Goal: Task Accomplishment & Management: Use online tool/utility

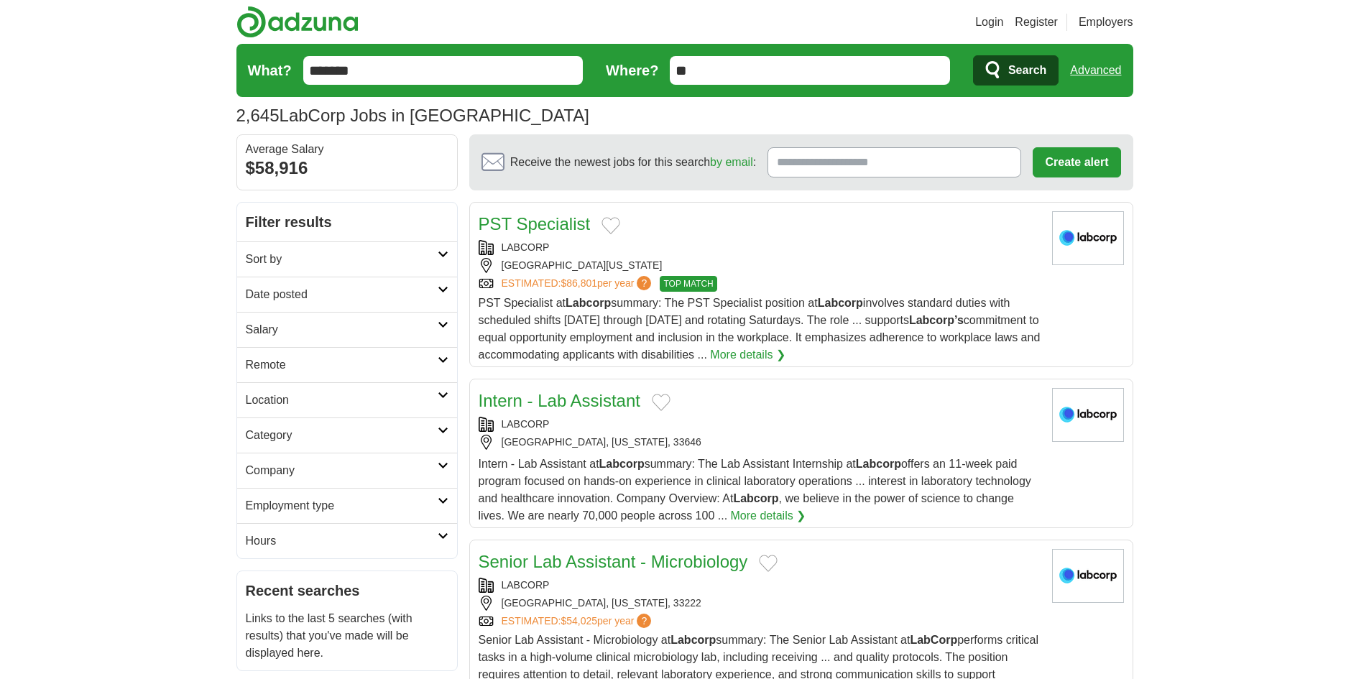
click at [1100, 72] on link "Advanced" at bounding box center [1095, 70] width 51 height 29
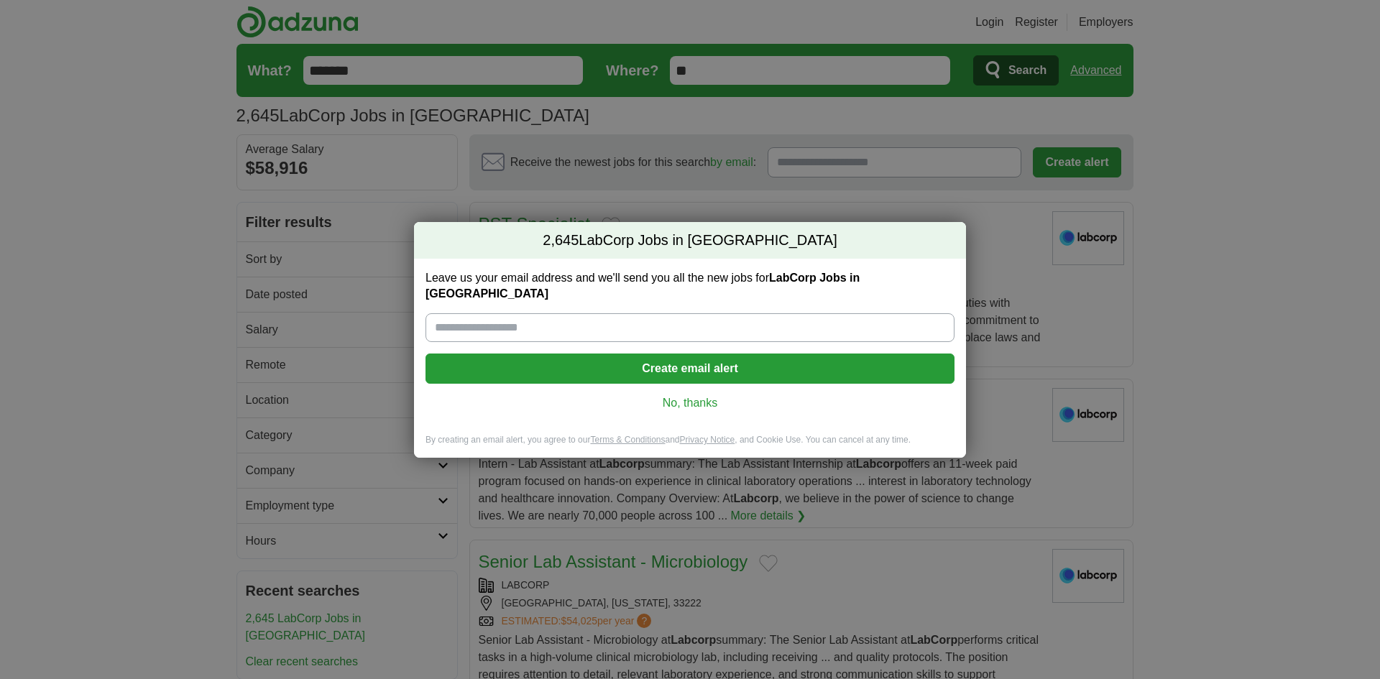
click at [693, 395] on link "No, thanks" at bounding box center [690, 403] width 506 height 16
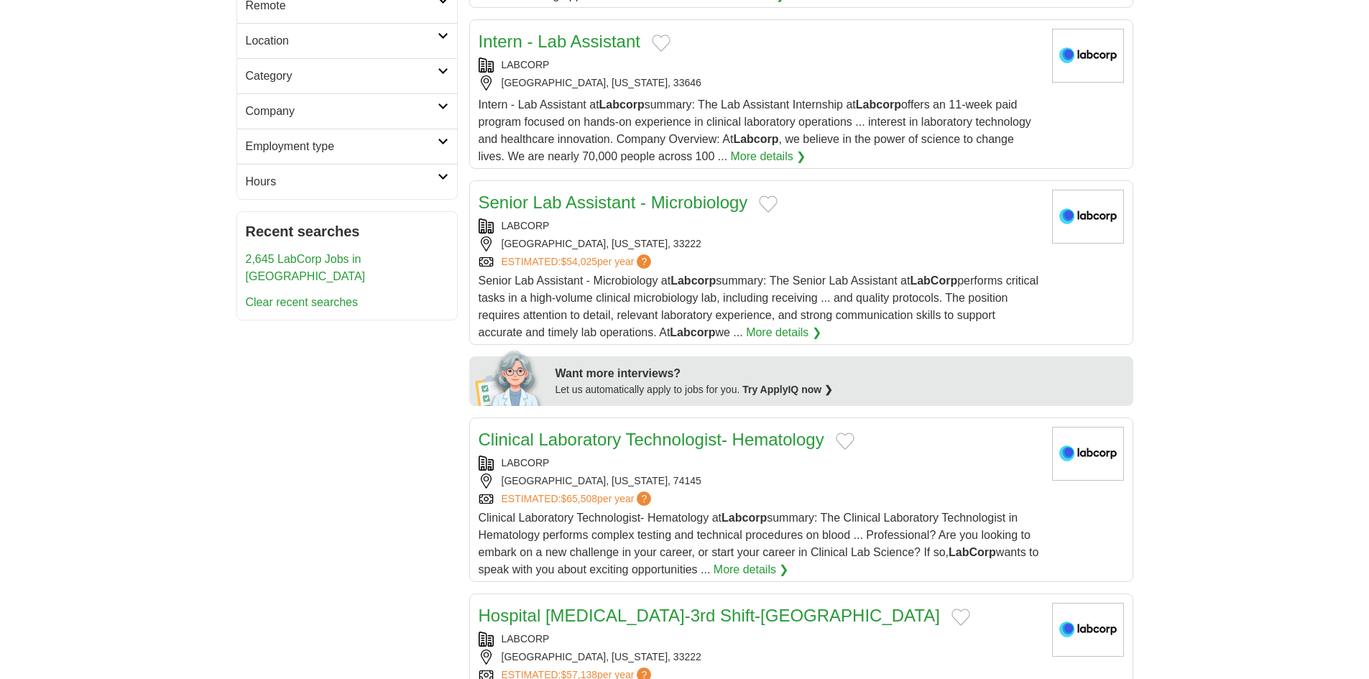
scroll to position [144, 0]
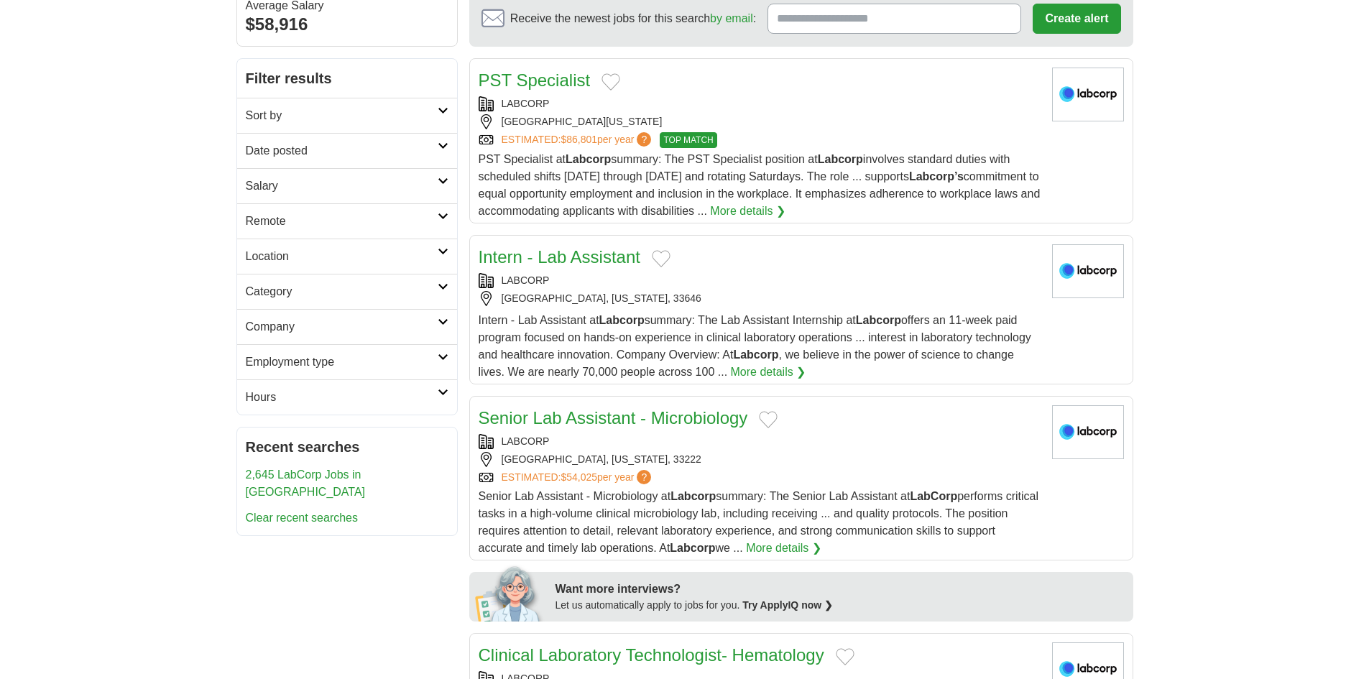
click at [441, 284] on icon at bounding box center [443, 286] width 11 height 7
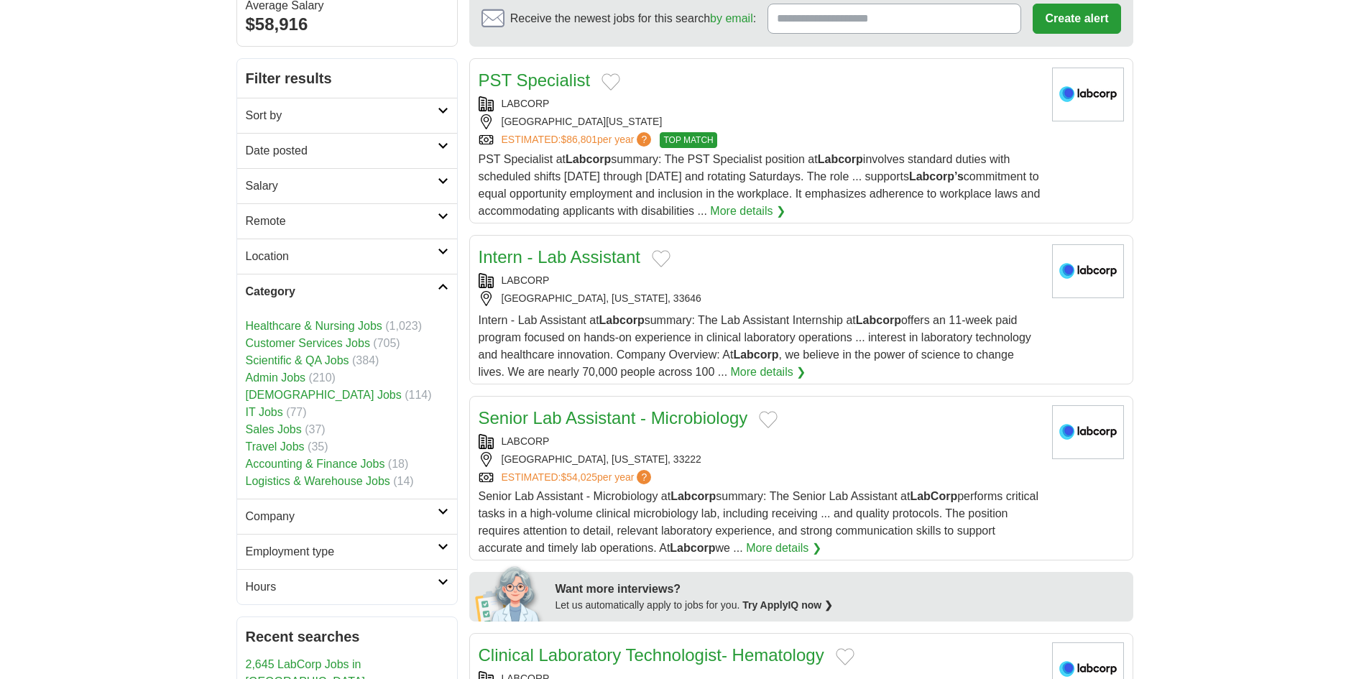
click at [441, 284] on icon at bounding box center [443, 286] width 11 height 7
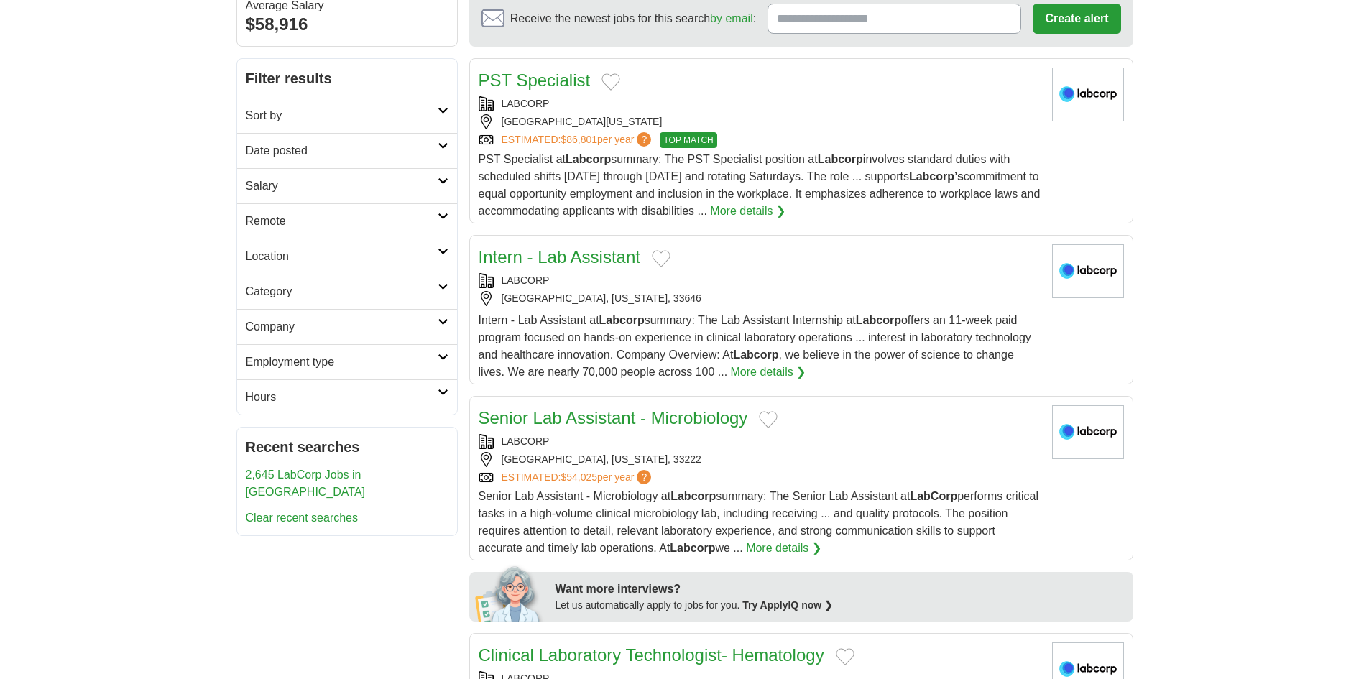
click at [322, 512] on link "Clear recent searches" at bounding box center [302, 518] width 113 height 12
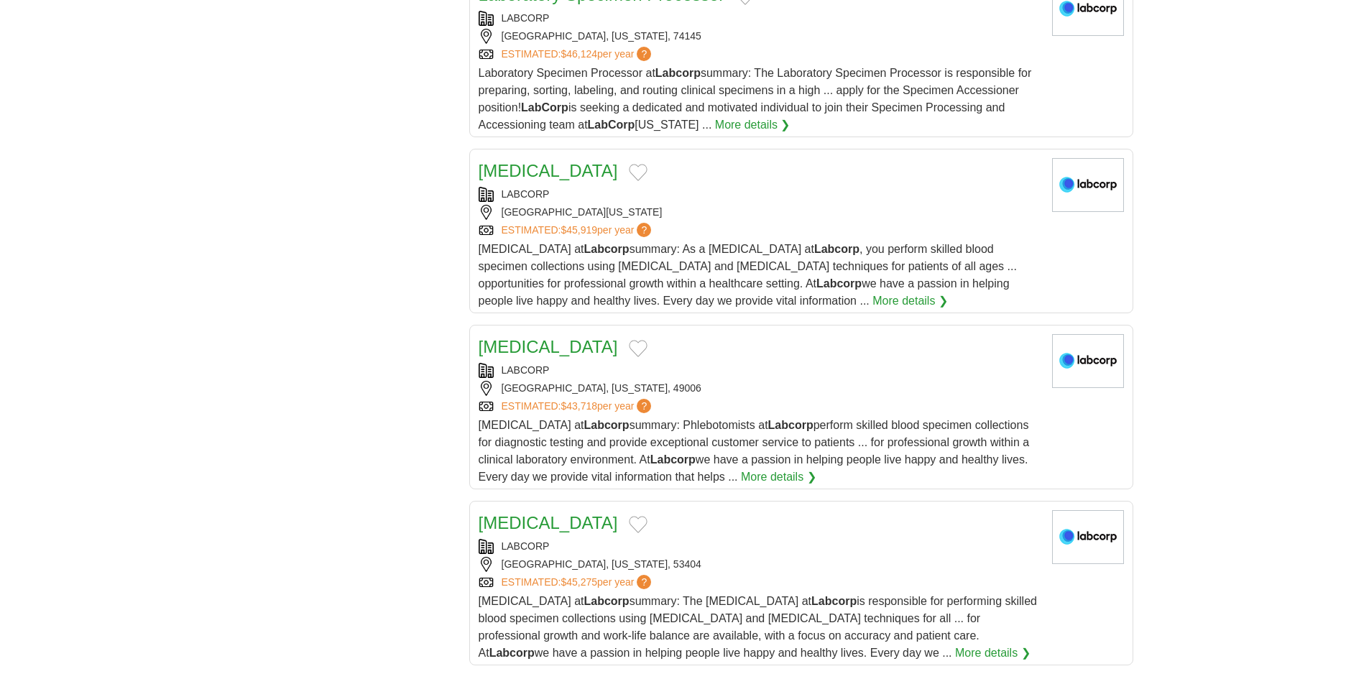
scroll to position [1222, 0]
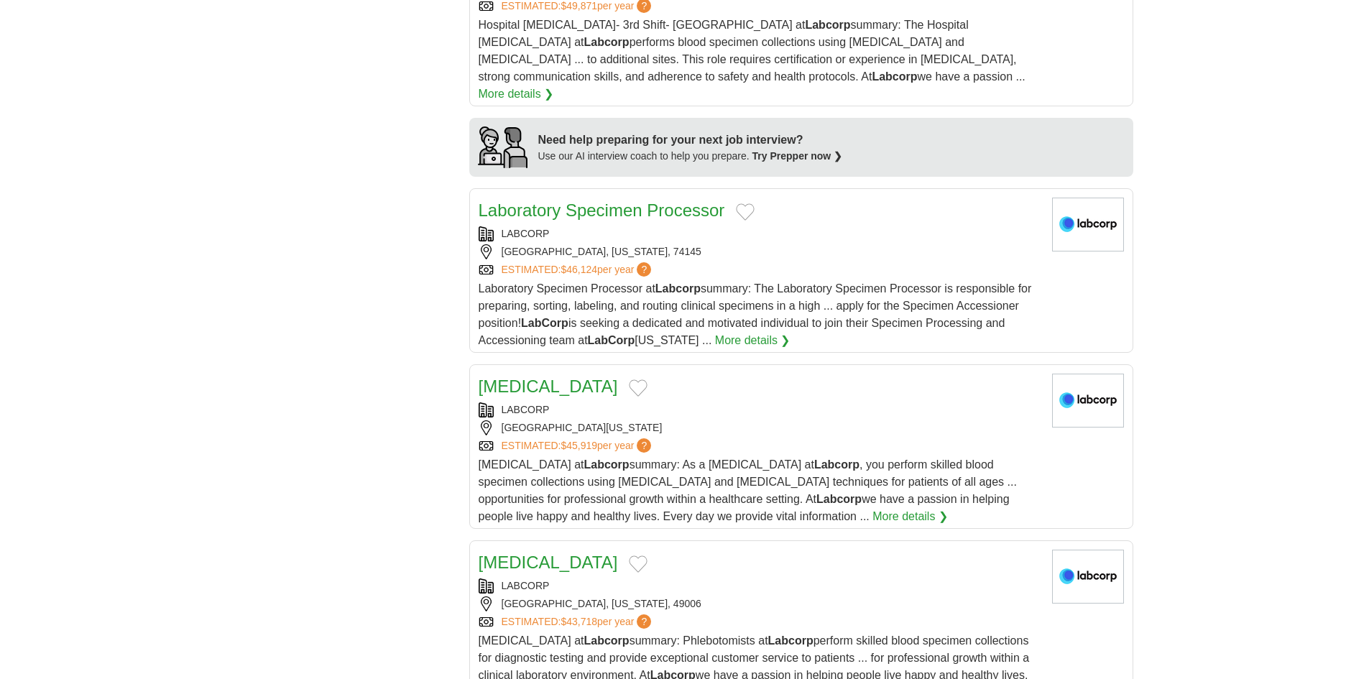
click at [873, 508] on link "More details ❯" at bounding box center [910, 516] width 75 height 17
click at [616, 459] on span "[MEDICAL_DATA] at Labcorp summary: As a [MEDICAL_DATA] at [GEOGRAPHIC_DATA] , y…" at bounding box center [748, 491] width 538 height 64
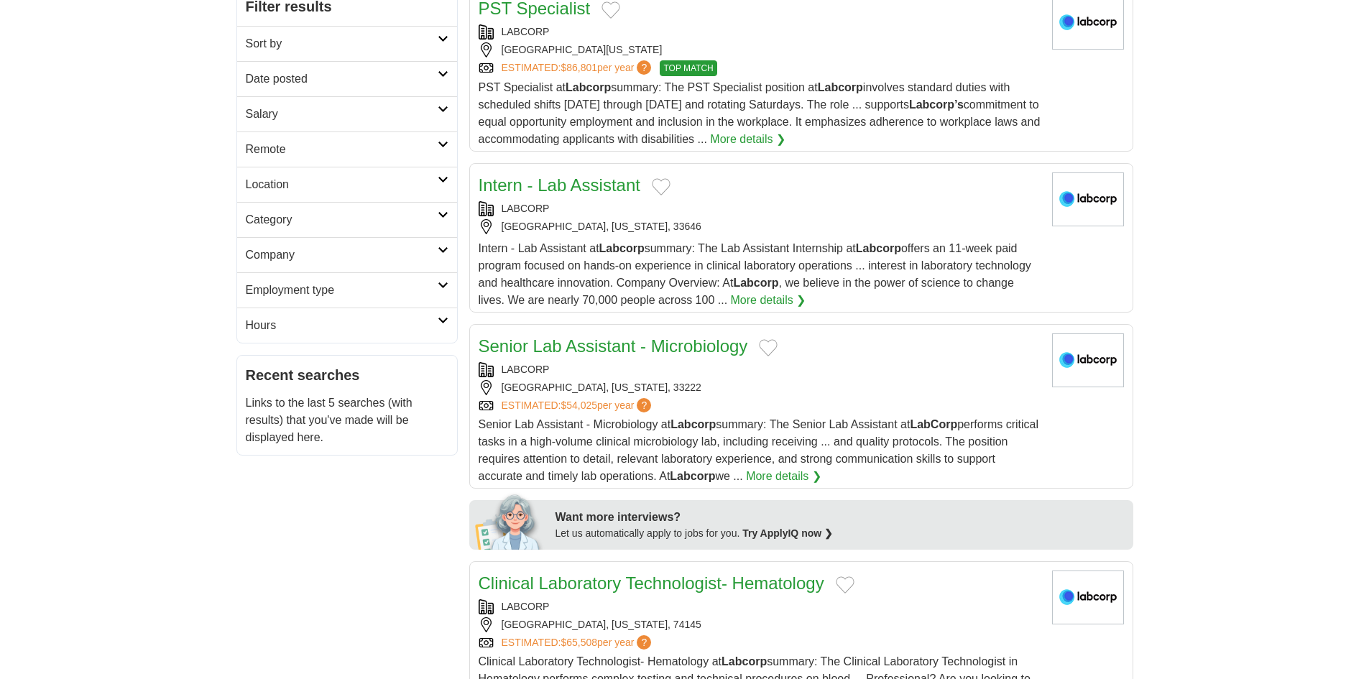
scroll to position [0, 0]
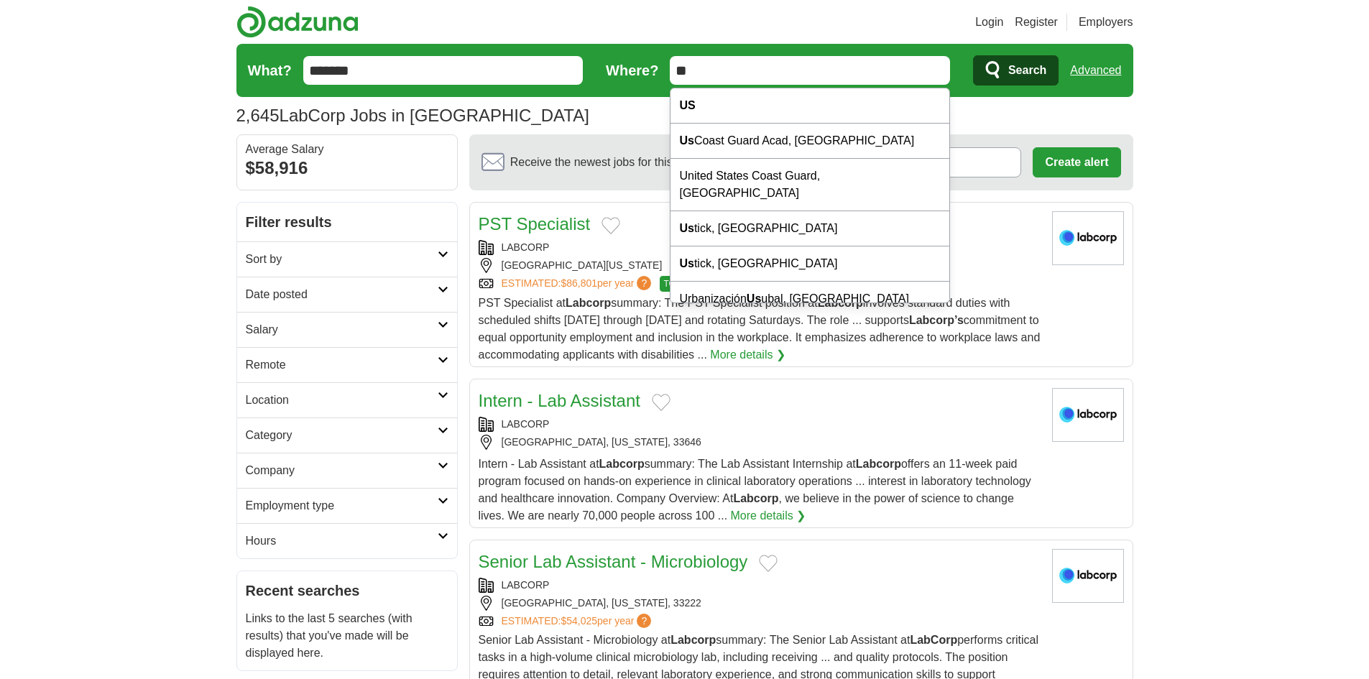
drag, startPoint x: 747, startPoint y: 66, endPoint x: 556, endPoint y: 55, distance: 190.8
click at [556, 55] on form "What? ******* Where? ** Search Advanced" at bounding box center [684, 70] width 897 height 53
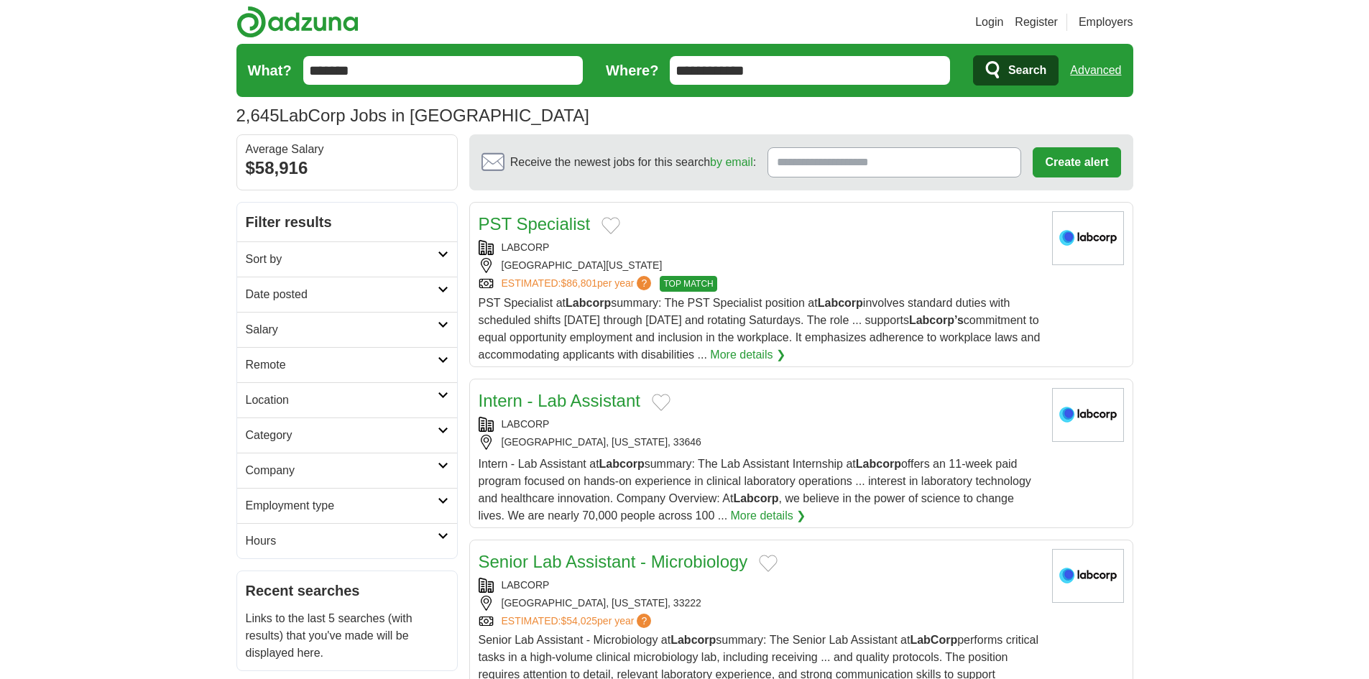
type input "**********"
click at [1042, 69] on span "Search" at bounding box center [1027, 70] width 38 height 29
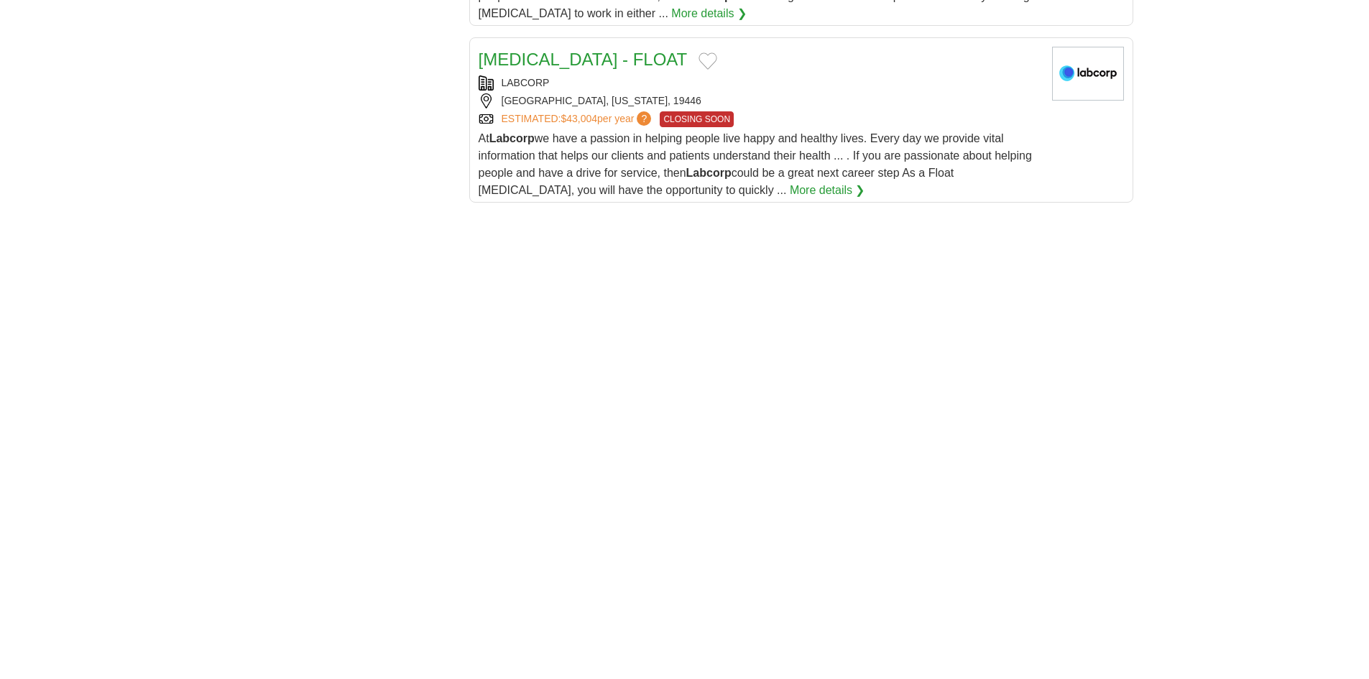
scroll to position [1778, 0]
